Goal: Task Accomplishment & Management: Complete application form

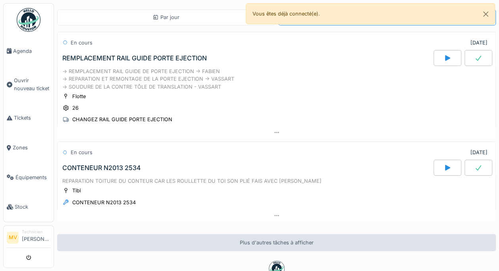
click at [474, 167] on icon at bounding box center [478, 167] width 8 height 6
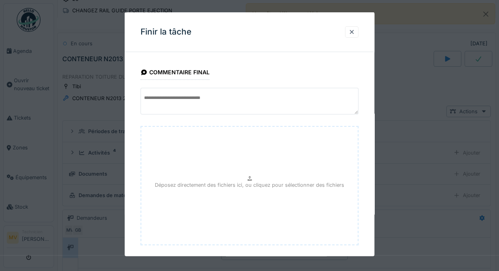
scroll to position [40, 0]
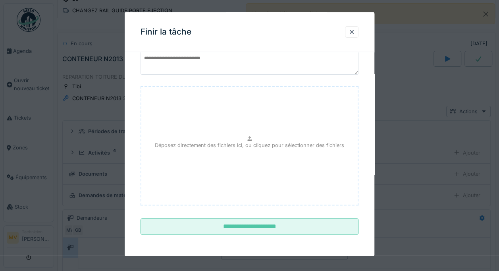
click at [209, 228] on input "**********" at bounding box center [249, 226] width 218 height 17
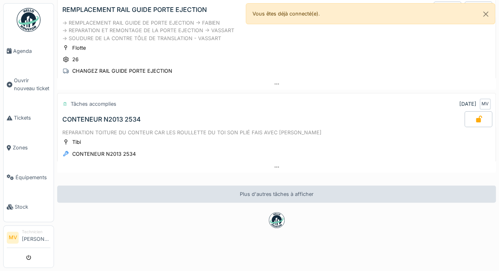
scroll to position [6, 0]
click at [90, 129] on div "REPARATION TOITURE DU CONTEUR CAR LES ROULLETTE DU TOI SON PLIÉ FAIS AVEC FALONE" at bounding box center [276, 133] width 428 height 8
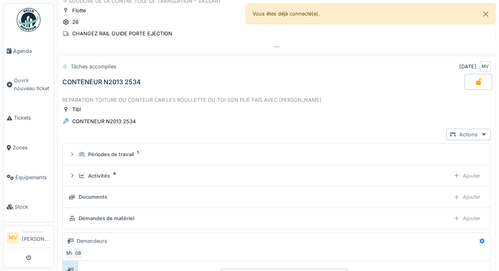
scroll to position [109, 0]
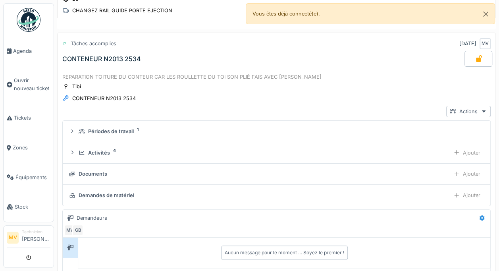
click at [92, 74] on div "REPARATION TOITURE DU CONTEUR CAR LES ROULLETTE DU TOI SON PLIÉ FAIS AVEC FALONE" at bounding box center [276, 77] width 428 height 8
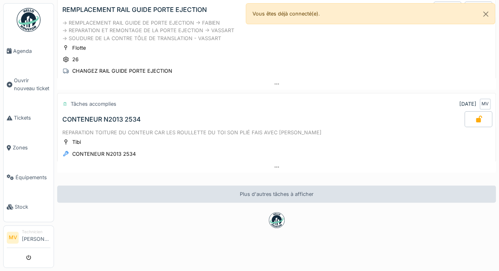
scroll to position [53, 0]
click at [464, 117] on div at bounding box center [478, 119] width 28 height 16
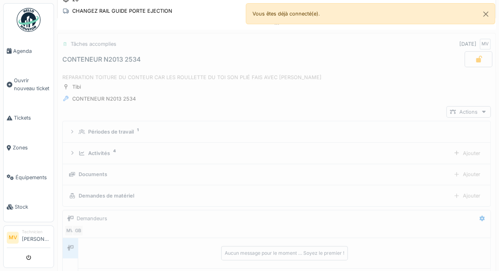
scroll to position [109, 0]
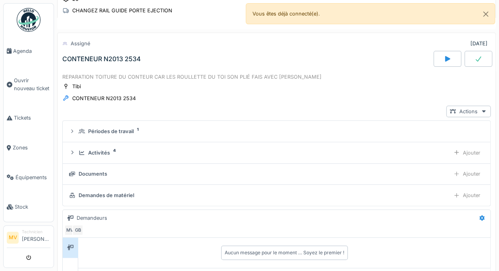
click at [468, 56] on div at bounding box center [478, 59] width 28 height 16
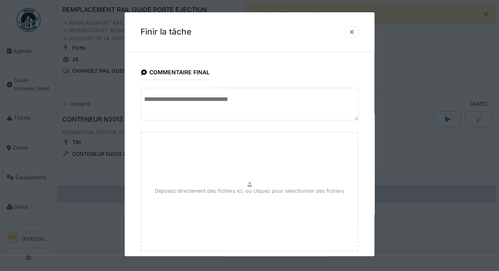
click at [306, 94] on textarea at bounding box center [249, 104] width 218 height 33
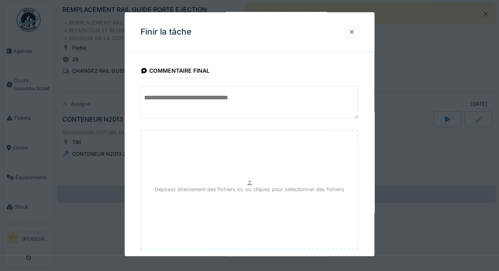
click at [309, 87] on textarea at bounding box center [249, 102] width 218 height 33
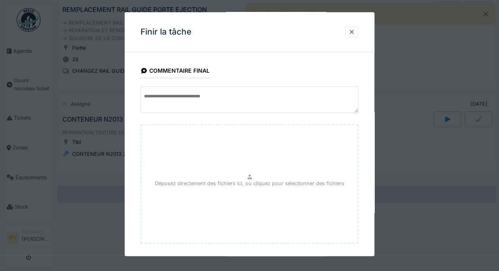
click at [313, 73] on fieldset "**********" at bounding box center [249, 168] width 218 height 222
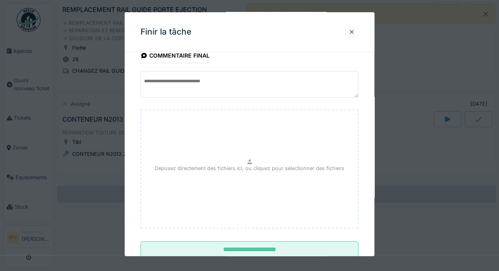
scroll to position [40, 0]
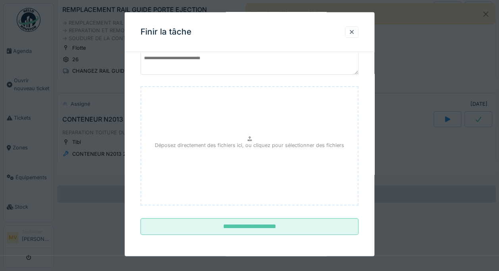
click at [267, 229] on input "**********" at bounding box center [249, 226] width 218 height 17
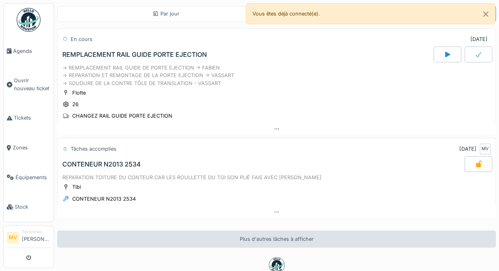
scroll to position [0, 0]
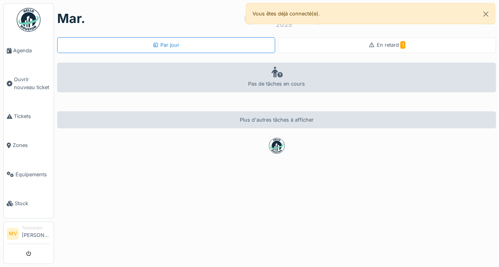
click at [14, 47] on span "Agenda" at bounding box center [31, 51] width 37 height 8
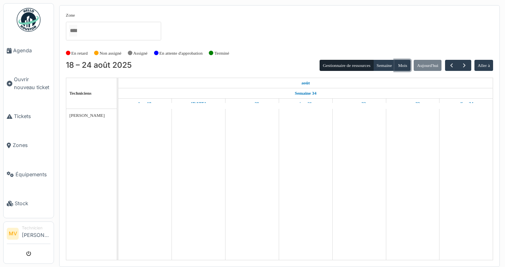
click at [408, 66] on button "Mois" at bounding box center [402, 65] width 16 height 11
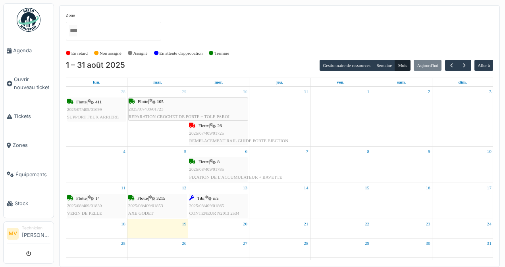
click at [24, 80] on span "Ouvrir nouveau ticket" at bounding box center [32, 83] width 37 height 15
click at [18, 114] on span "Tickets" at bounding box center [32, 117] width 37 height 8
click at [11, 115] on icon at bounding box center [10, 117] width 6 height 6
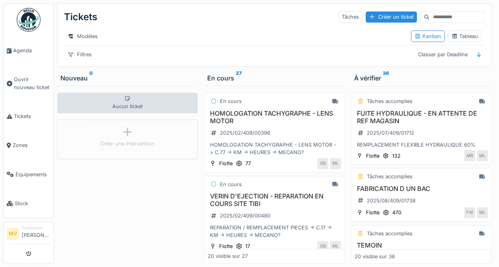
click at [17, 49] on span "Agenda" at bounding box center [31, 51] width 37 height 8
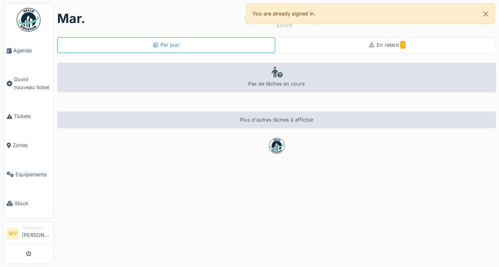
click at [15, 51] on span "Agenda" at bounding box center [31, 51] width 37 height 8
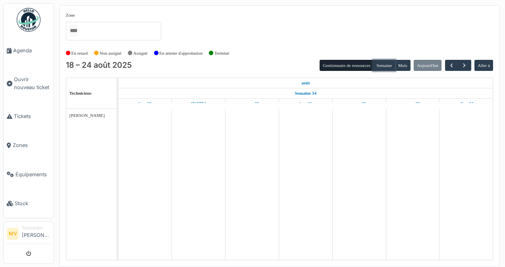
click at [386, 63] on button "Semaine" at bounding box center [384, 65] width 22 height 11
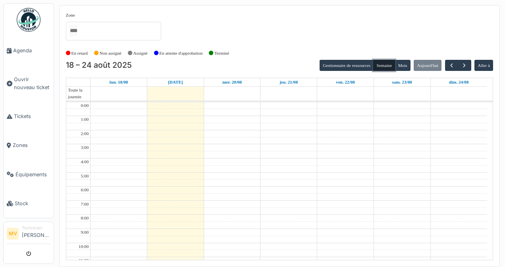
scroll to position [84, 0]
click at [360, 67] on button "Gestionnaire de ressources" at bounding box center [346, 65] width 54 height 11
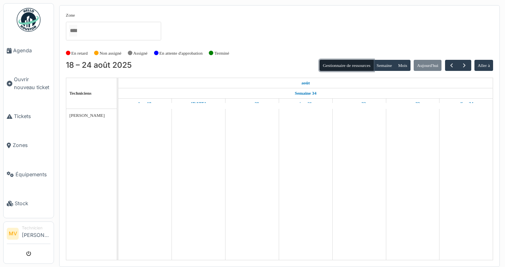
click at [340, 67] on button "Gestionnaire de ressources" at bounding box center [346, 65] width 54 height 11
click at [405, 69] on button "Mois" at bounding box center [402, 65] width 16 height 11
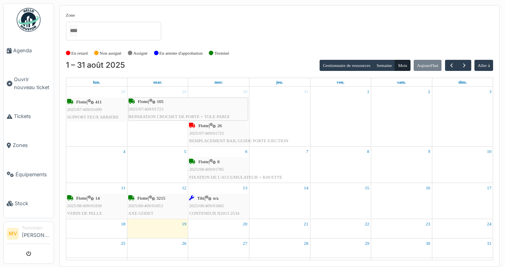
click at [14, 77] on span "Ouvrir nouveau ticket" at bounding box center [32, 83] width 37 height 15
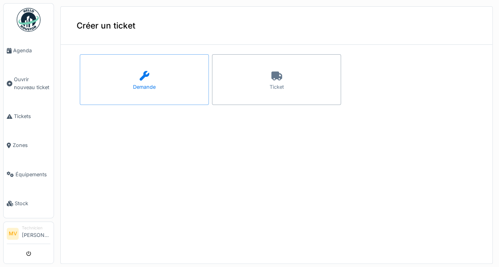
click at [17, 117] on span "Tickets" at bounding box center [32, 117] width 37 height 8
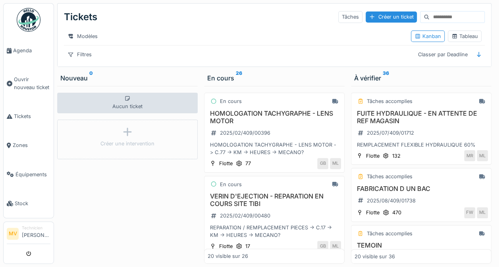
click at [338, 21] on div "Tâches" at bounding box center [350, 17] width 24 height 12
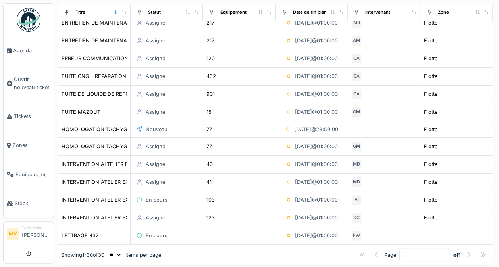
scroll to position [174, 0]
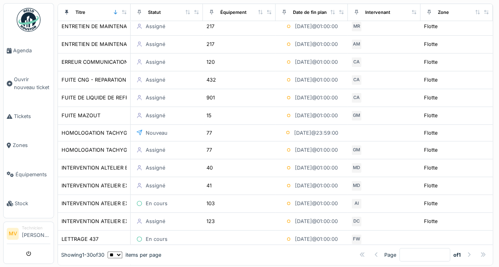
click at [27, 116] on span "Tickets" at bounding box center [32, 117] width 37 height 8
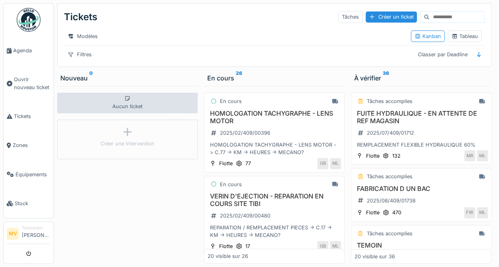
click at [477, 60] on div at bounding box center [479, 55] width 12 height 10
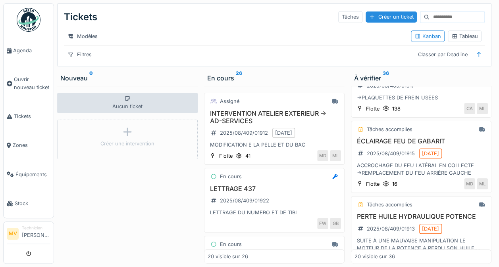
scroll to position [405, 0]
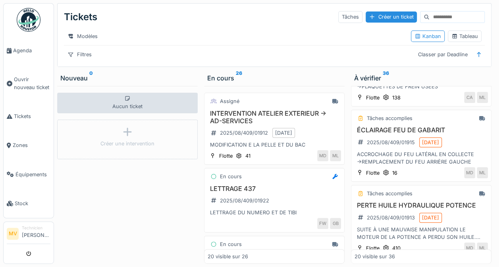
click at [26, 52] on span "Agenda" at bounding box center [31, 51] width 37 height 8
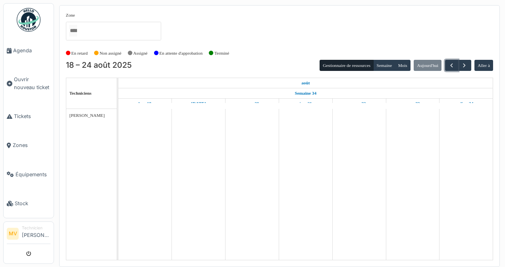
click at [452, 65] on span "button" at bounding box center [451, 65] width 7 height 7
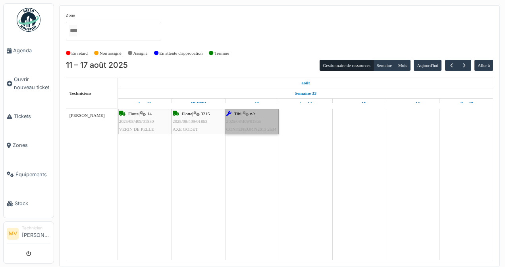
click at [255, 120] on link "Tibi | n/a 2025/08/409/01865 CONTENEUR N2013 2534" at bounding box center [251, 121] width 53 height 25
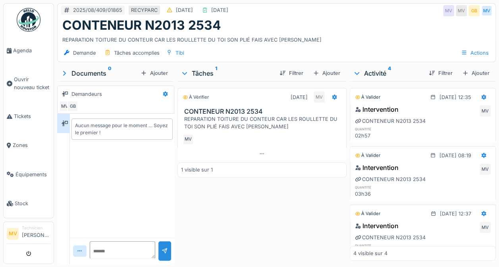
click at [331, 98] on icon at bounding box center [334, 97] width 6 height 5
click at [281, 236] on div "À vérifier [DATE] MV CONTENEUR N2013 2534 REPARATION TOITURE DU CONTEUR CAR LES…" at bounding box center [261, 171] width 169 height 180
click at [471, 55] on div "Actions" at bounding box center [474, 53] width 35 height 12
click at [400, 13] on div "2025/08/409/01865 RECYPARC 13/08/2025 19/08/2025 MV MV GB MV" at bounding box center [277, 11] width 438 height 14
click at [241, 122] on div "REPARATION TOITURE DU CONTEUR CAR LES ROULLETTE DU TOI SON PLIÉ FAIS AVEC FALONE" at bounding box center [263, 122] width 159 height 15
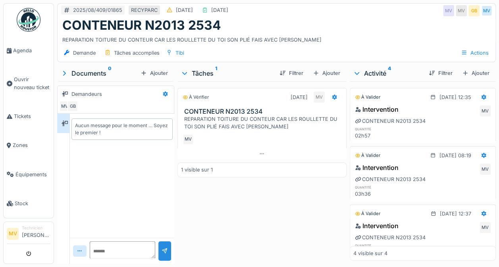
scroll to position [6, 0]
click at [328, 92] on div at bounding box center [334, 98] width 13 height 12
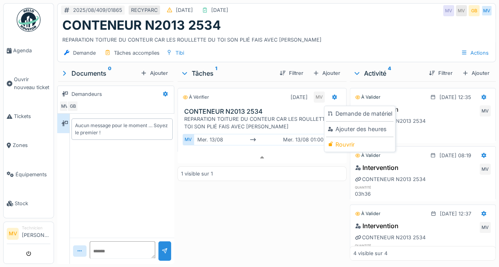
click at [360, 143] on div "Rouvrir" at bounding box center [359, 145] width 67 height 12
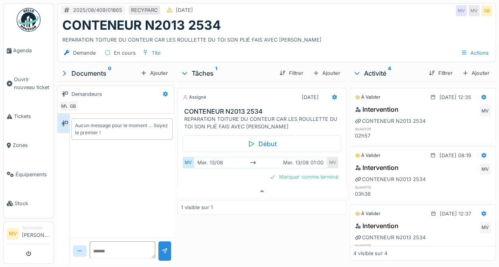
click at [315, 174] on div "Marquer comme terminé" at bounding box center [303, 177] width 75 height 11
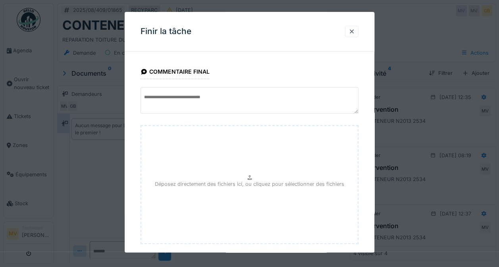
scroll to position [43, 0]
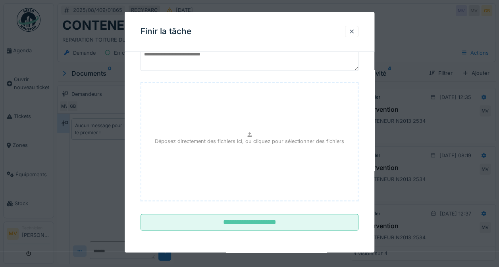
click at [256, 225] on input "**********" at bounding box center [249, 223] width 218 height 17
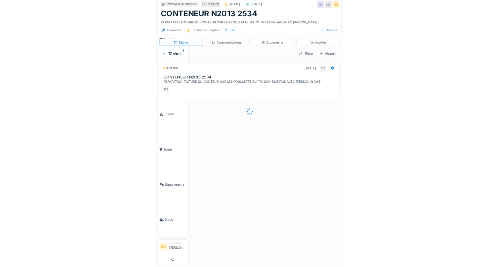
scroll to position [0, 0]
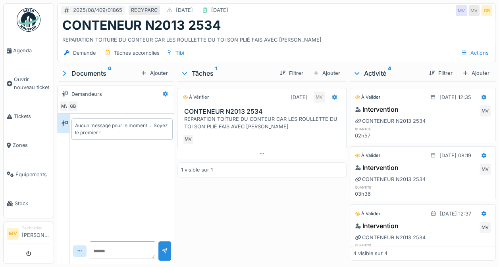
click at [13, 44] on link "Agenda" at bounding box center [29, 50] width 50 height 29
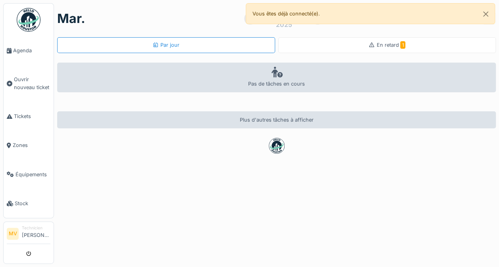
click at [380, 52] on div "En retard 1" at bounding box center [387, 45] width 218 height 16
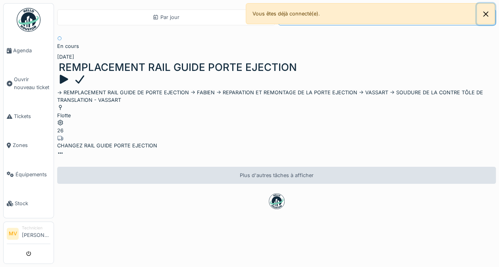
click at [492, 15] on button "Close" at bounding box center [486, 14] width 18 height 21
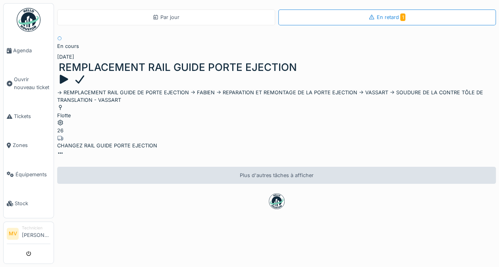
click at [70, 73] on div at bounding box center [63, 79] width 13 height 12
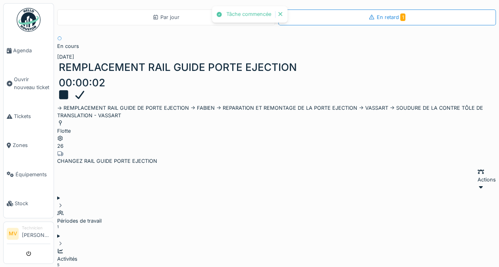
click at [70, 89] on div at bounding box center [63, 95] width 13 height 12
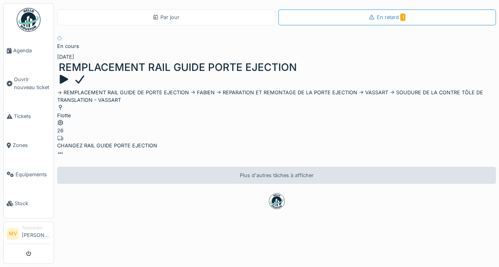
click at [87, 73] on div at bounding box center [79, 79] width 13 height 12
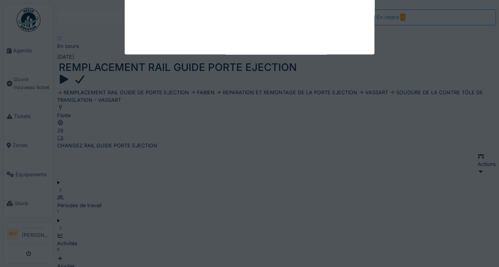
scroll to position [6, 0]
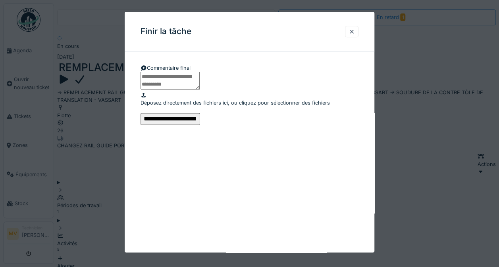
click at [190, 107] on div "Déposez directement des fichiers ici, ou cliquez pour sélectionner des fichiers" at bounding box center [249, 99] width 218 height 15
click at [355, 28] on div at bounding box center [351, 32] width 6 height 8
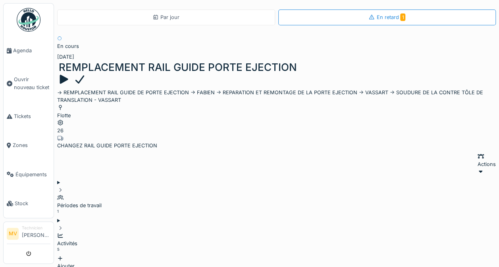
scroll to position [0, 0]
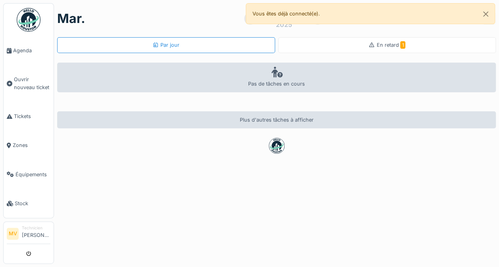
click at [11, 107] on link "Tickets" at bounding box center [29, 116] width 50 height 29
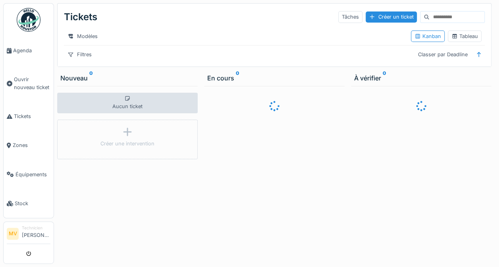
click at [32, 85] on span "Ouvrir nouveau ticket" at bounding box center [32, 83] width 37 height 15
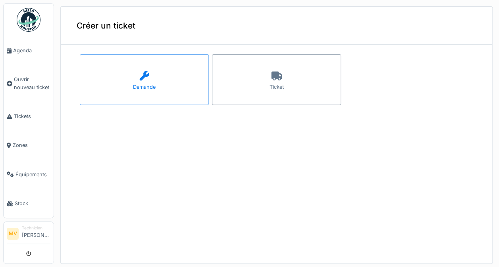
click at [128, 71] on div "Demande" at bounding box center [144, 79] width 129 height 51
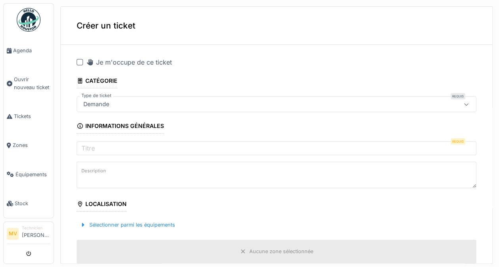
click at [81, 60] on div at bounding box center [80, 62] width 6 height 6
click at [378, 149] on input "Titre" at bounding box center [277, 150] width 400 height 17
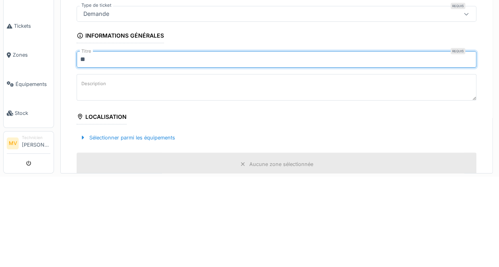
type input "*"
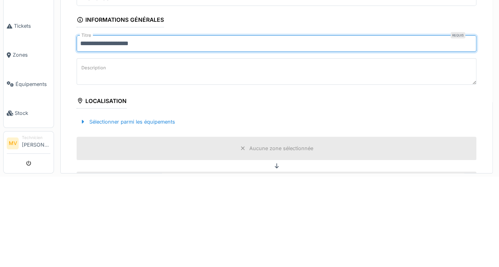
scroll to position [17, 0]
type input "**********"
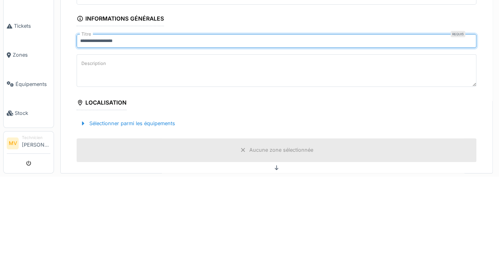
click at [151, 167] on textarea "Description" at bounding box center [277, 161] width 400 height 33
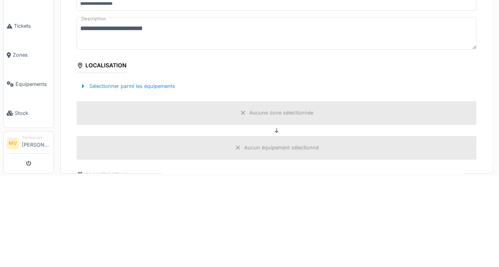
scroll to position [58, 0]
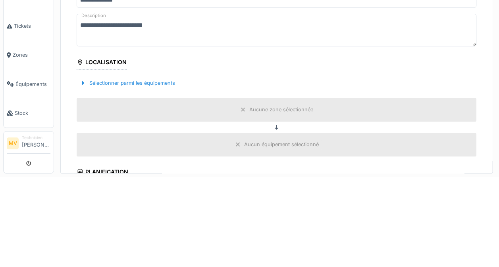
type textarea "**********"
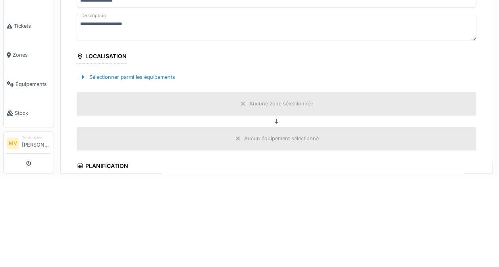
click at [87, 167] on div "Sélectionner parmi les équipements" at bounding box center [128, 167] width 102 height 11
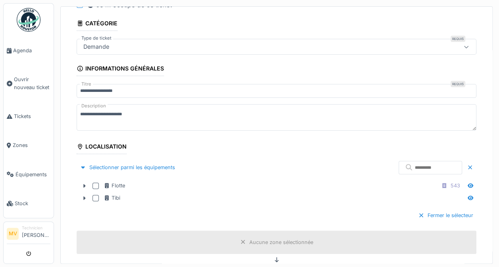
click at [95, 198] on div at bounding box center [95, 198] width 6 height 6
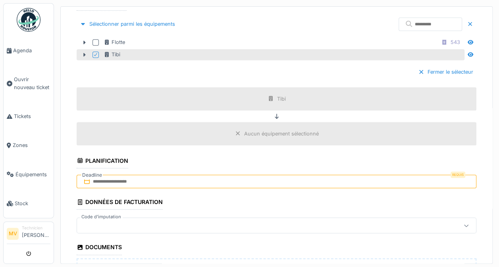
scroll to position [202, 0]
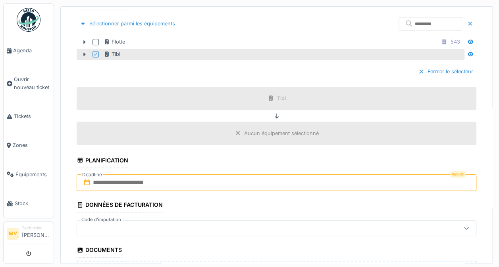
click at [96, 181] on input "text" at bounding box center [277, 183] width 400 height 17
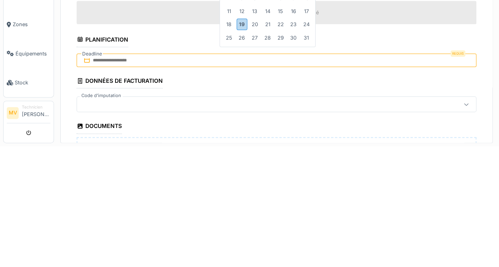
click at [240, 144] on div "19" at bounding box center [242, 146] width 11 height 12
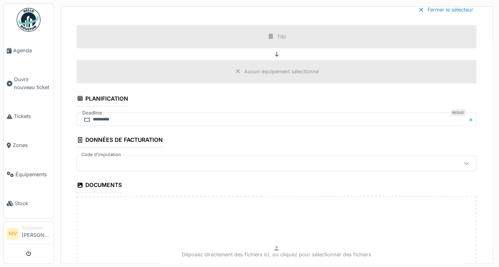
scroll to position [265, 0]
click at [457, 169] on div at bounding box center [466, 162] width 19 height 15
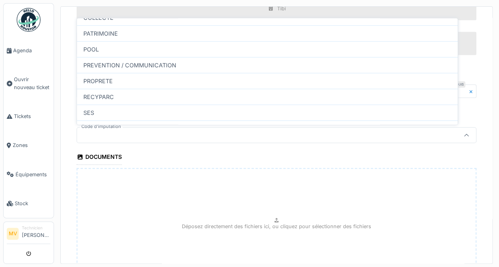
scroll to position [68, 0]
click at [99, 96] on div "RECYPARC" at bounding box center [267, 96] width 381 height 16
type input "****"
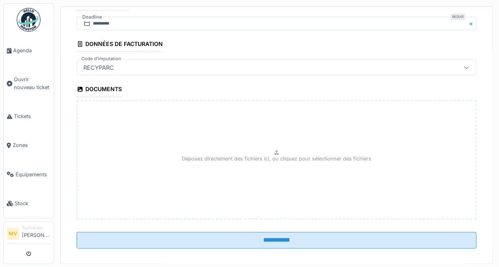
scroll to position [366, 0]
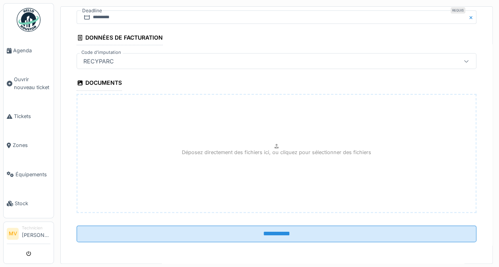
click at [206, 238] on input "**********" at bounding box center [277, 234] width 400 height 17
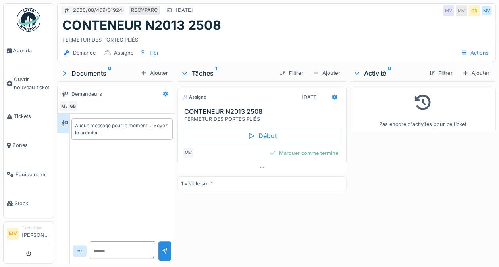
click at [248, 133] on icon at bounding box center [251, 136] width 8 height 6
